Goal: Task Accomplishment & Management: Manage account settings

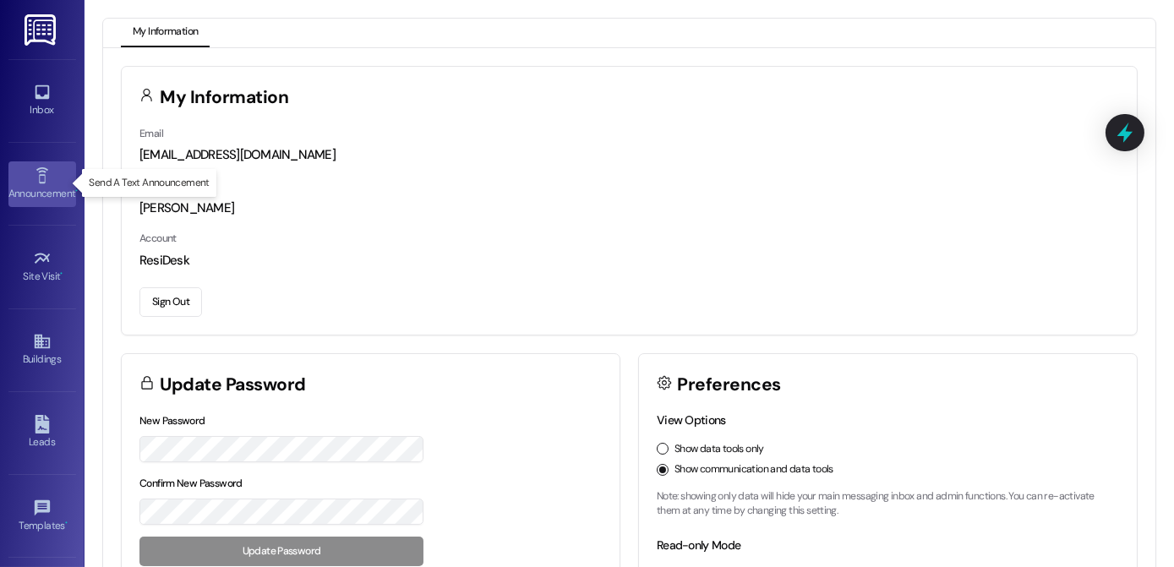
click at [42, 181] on icon at bounding box center [42, 175] width 19 height 19
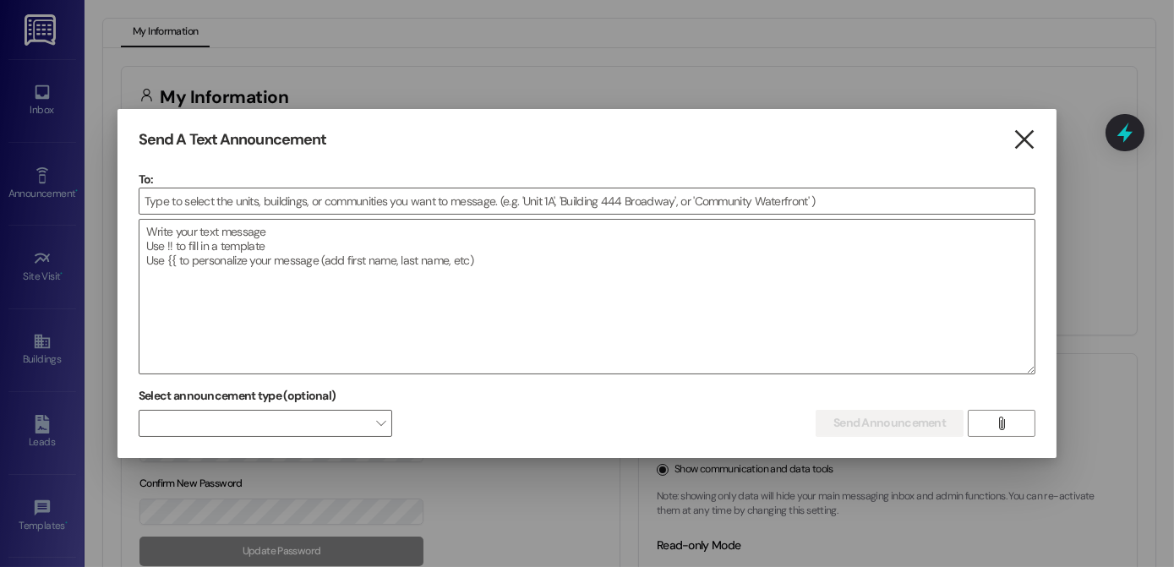
click at [1025, 133] on icon "" at bounding box center [1023, 140] width 23 height 18
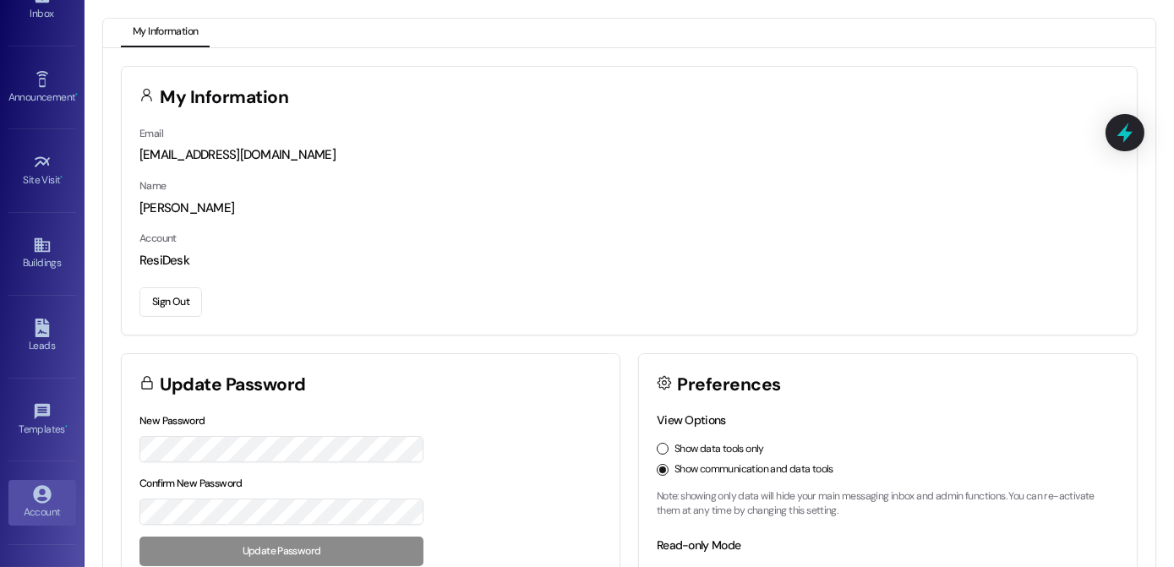
scroll to position [150, 0]
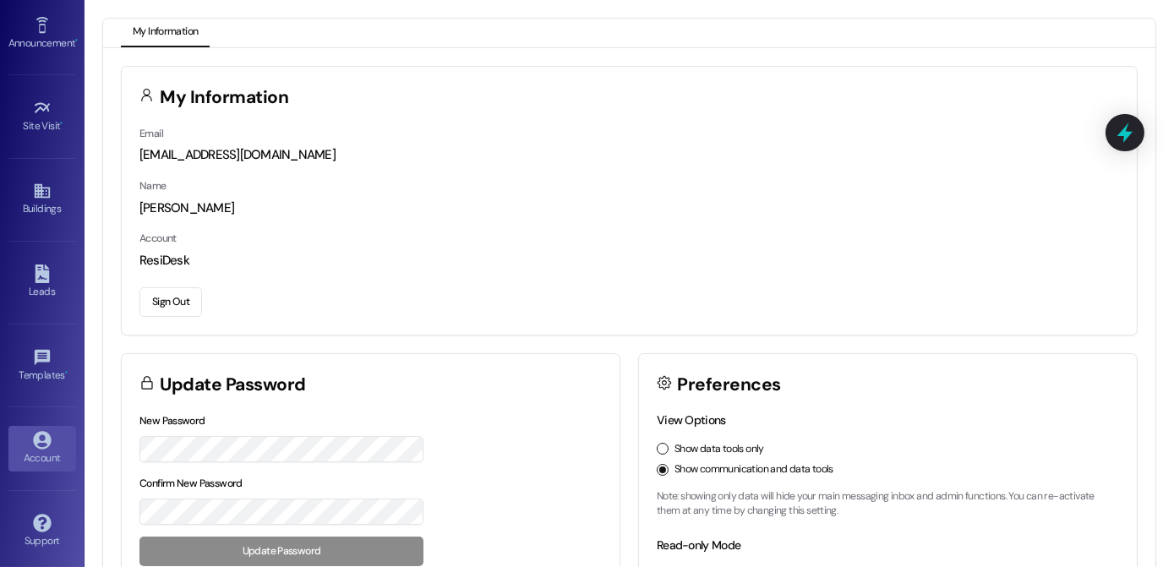
click at [46, 450] on div "Account" at bounding box center [42, 458] width 84 height 17
click at [33, 450] on div "Account" at bounding box center [42, 458] width 84 height 17
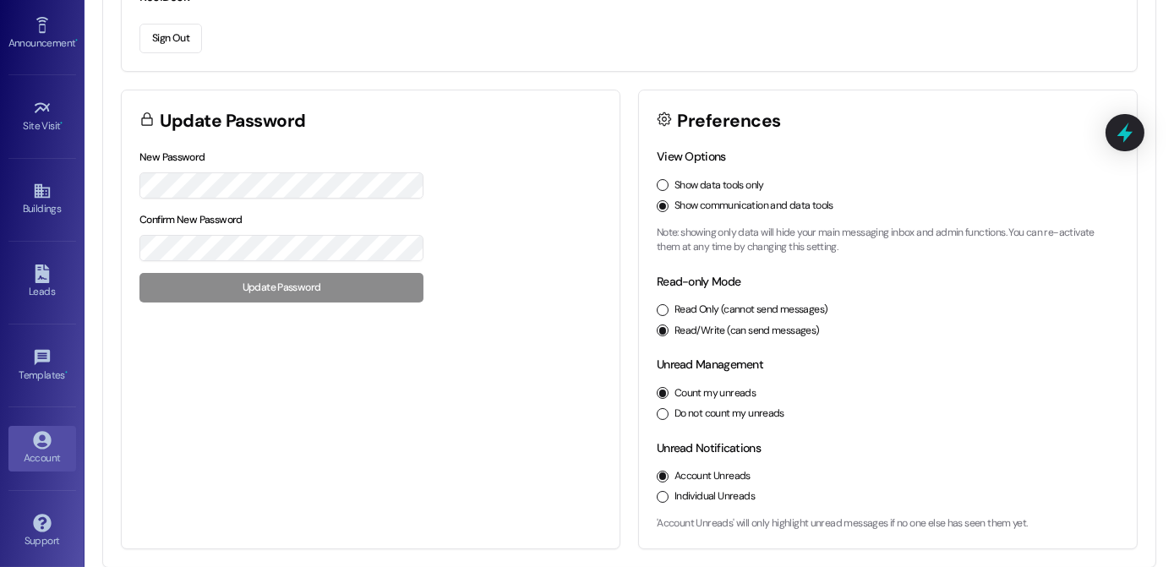
scroll to position [0, 0]
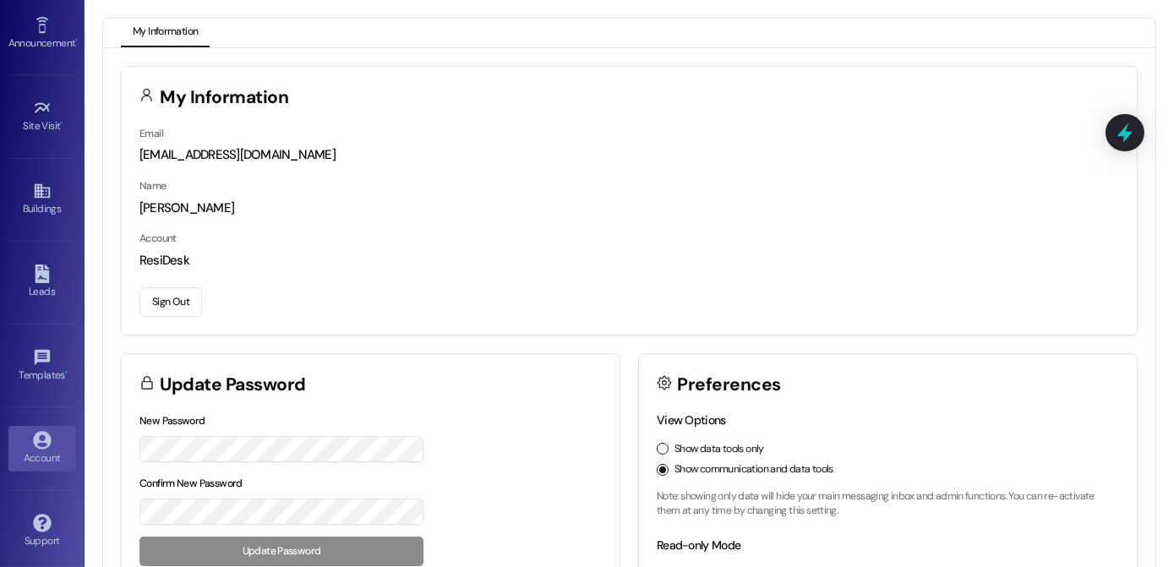
click at [170, 298] on button "Sign Out" at bounding box center [170, 302] width 63 height 30
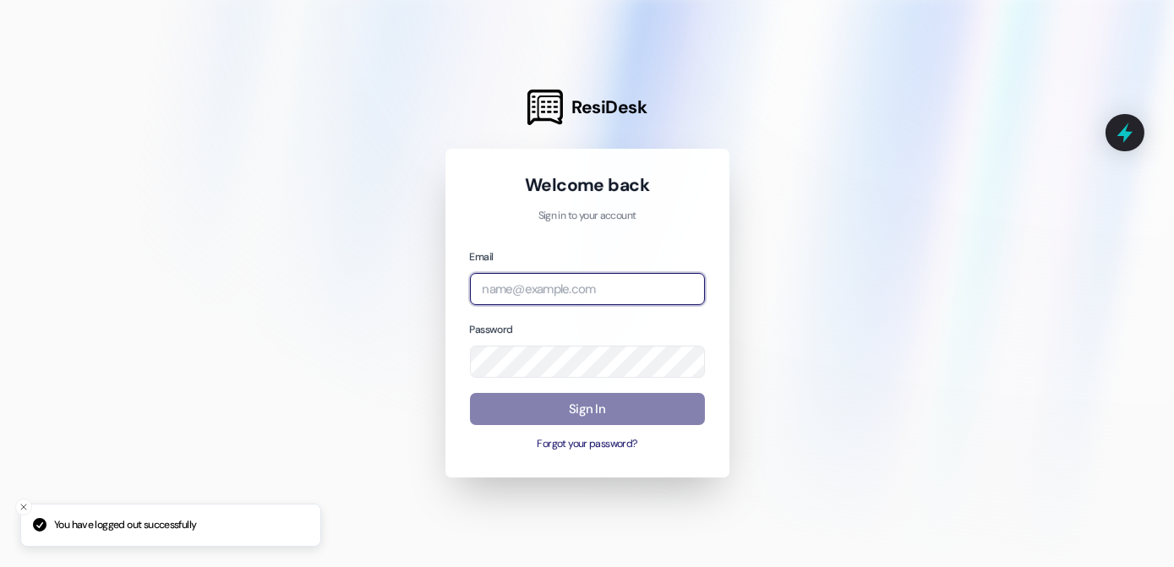
click at [558, 292] on input "email" at bounding box center [587, 289] width 235 height 33
type input "[EMAIL_ADDRESS][DOMAIN_NAME]"
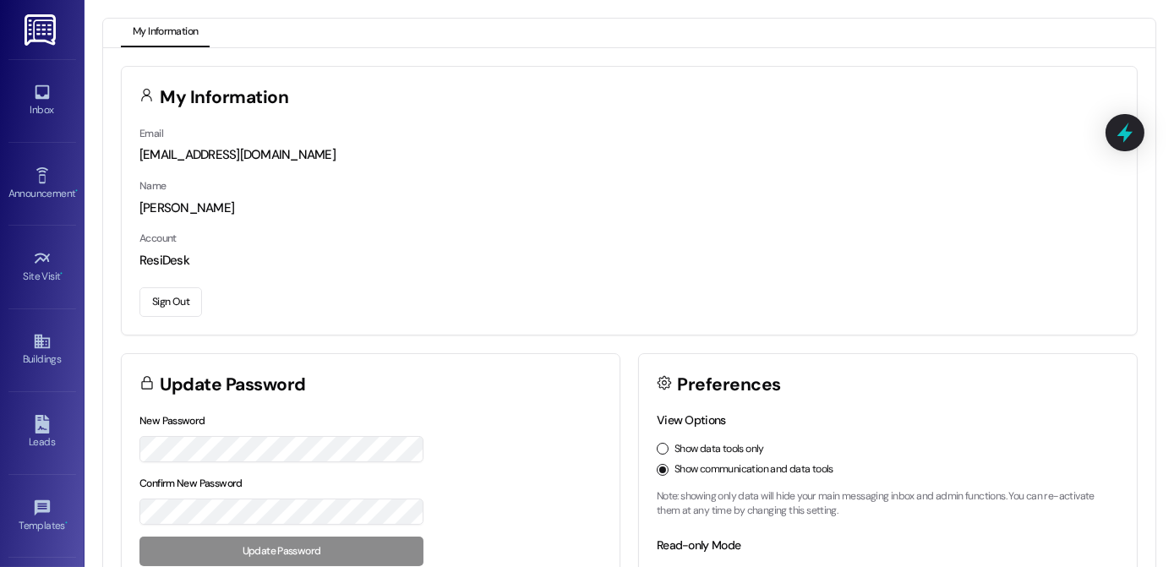
click at [180, 301] on button "Sign Out" at bounding box center [170, 302] width 63 height 30
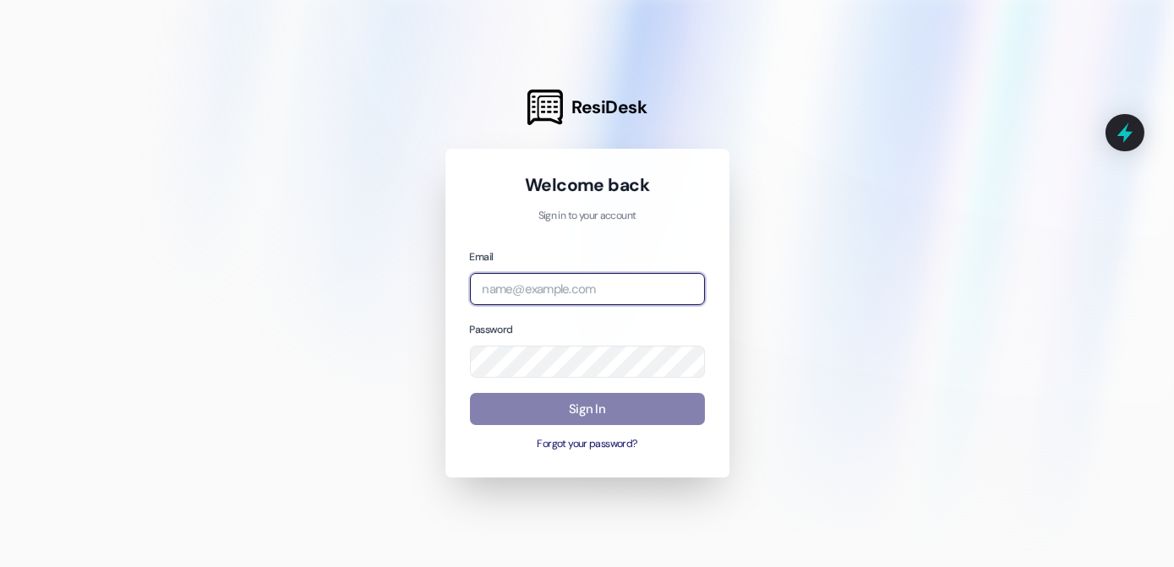
click at [538, 295] on input "email" at bounding box center [587, 289] width 235 height 33
type input "[EMAIL_ADDRESS][DOMAIN_NAME]"
